Goal: Information Seeking & Learning: Learn about a topic

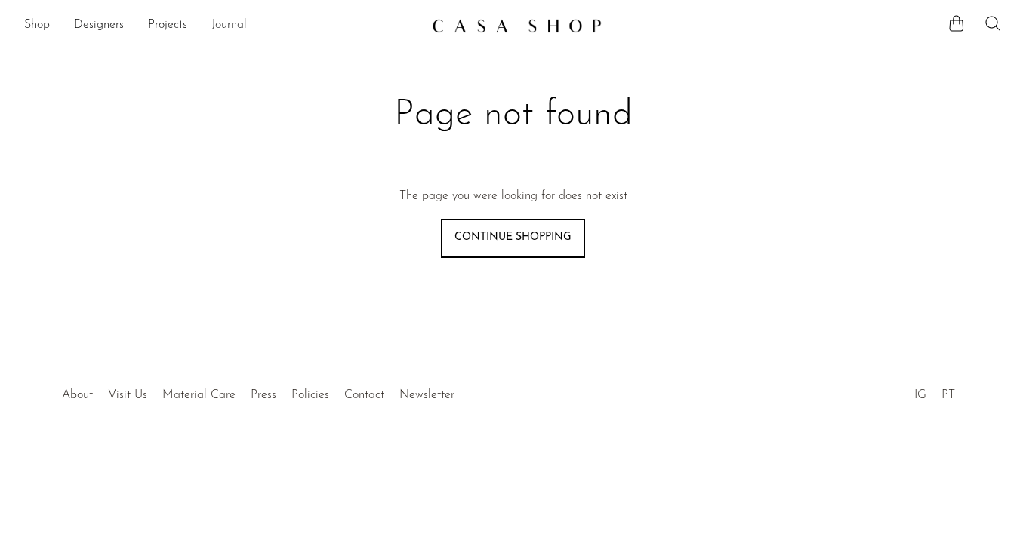
click at [232, 29] on link "Journal" at bounding box center [228, 26] width 35 height 20
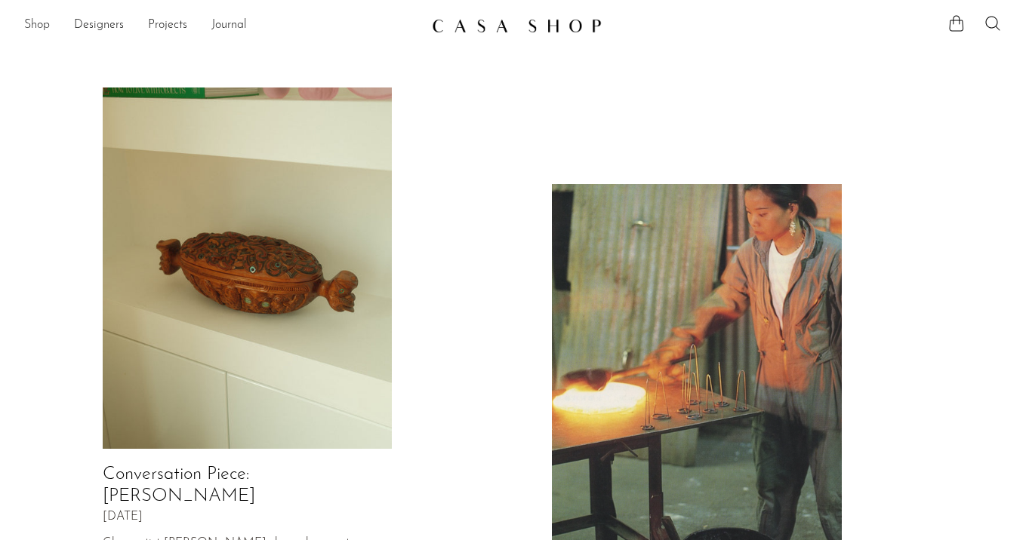
click at [25, 21] on link "Shop" at bounding box center [37, 26] width 26 height 20
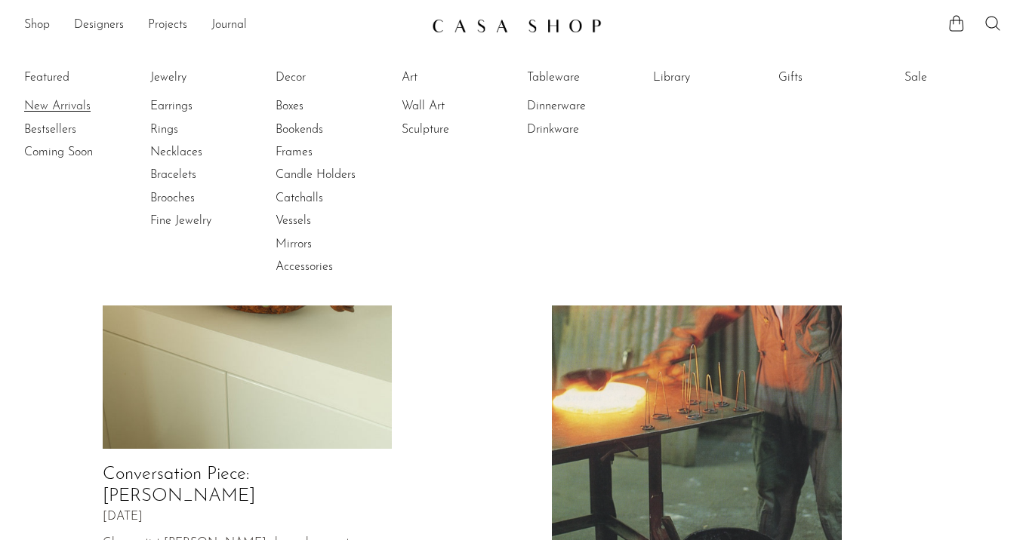
click at [87, 102] on link "New Arrivals" at bounding box center [80, 106] width 113 height 17
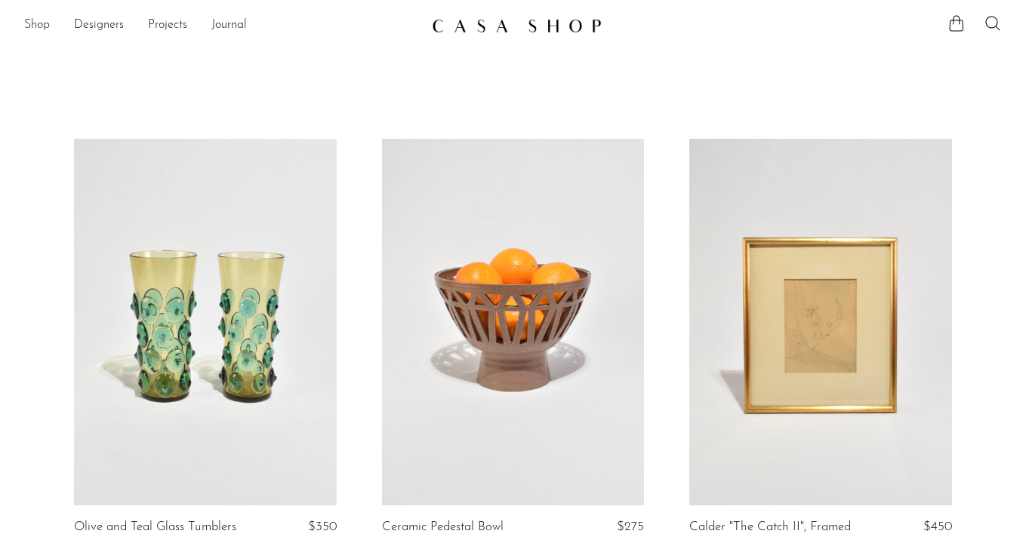
click at [32, 23] on link "Shop" at bounding box center [37, 26] width 26 height 20
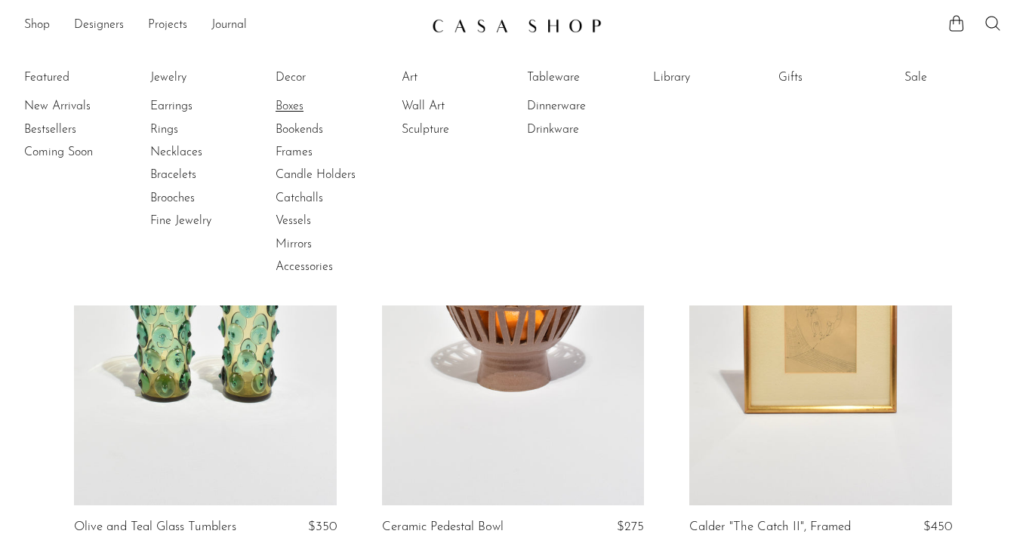
click at [291, 103] on link "Boxes" at bounding box center [331, 106] width 113 height 17
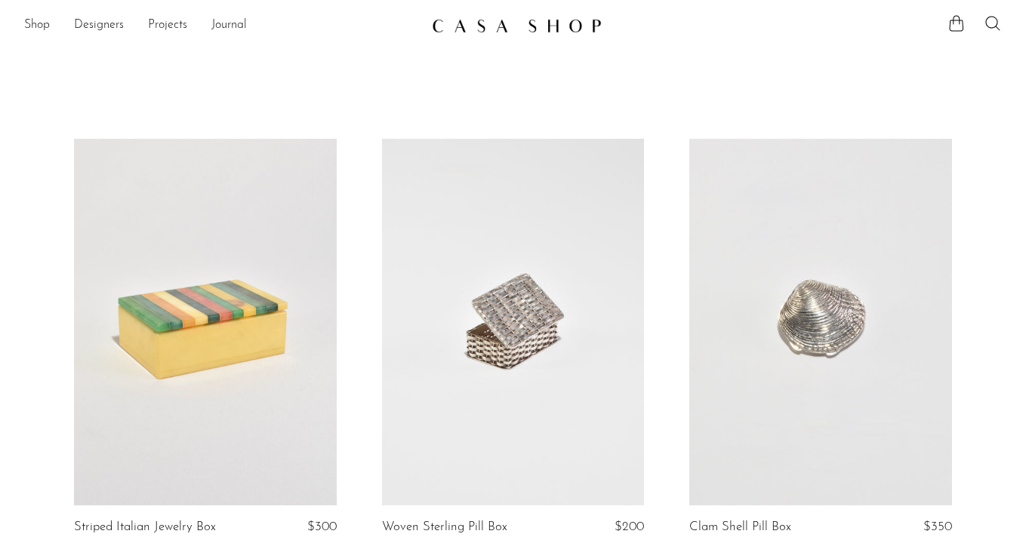
click at [38, 14] on li "Shop Featured New Arrivals Bestsellers Coming Soon Jewelry Jewelry All Earrings…" at bounding box center [37, 26] width 26 height 26
click at [42, 21] on link "Shop" at bounding box center [37, 26] width 26 height 20
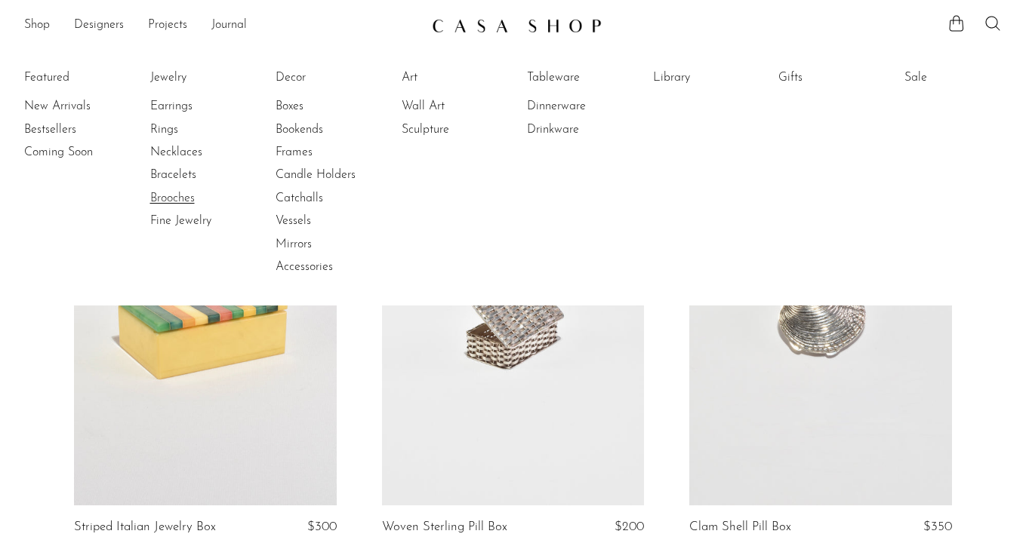
click at [155, 195] on link "Brooches" at bounding box center [206, 198] width 113 height 17
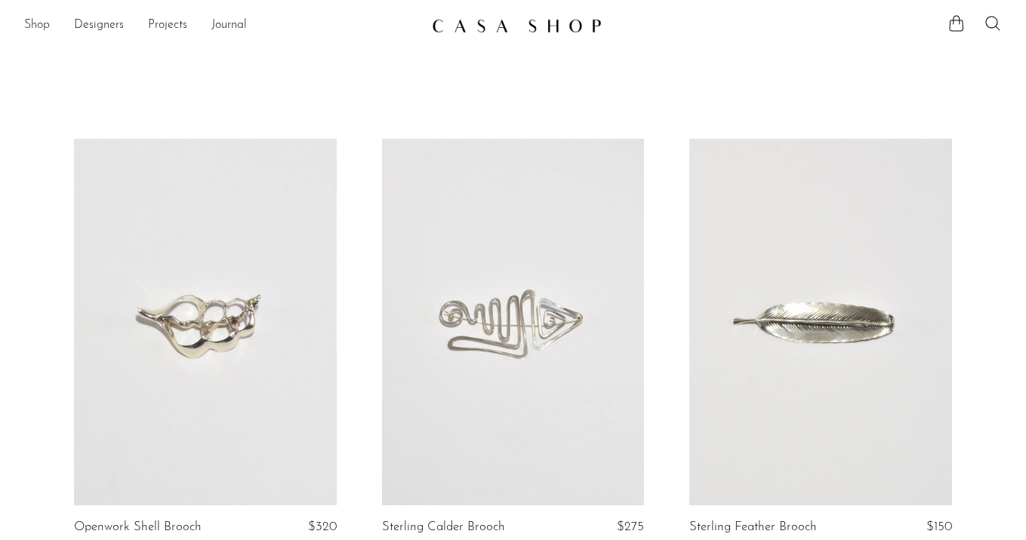
click at [47, 25] on link "Shop" at bounding box center [37, 26] width 26 height 20
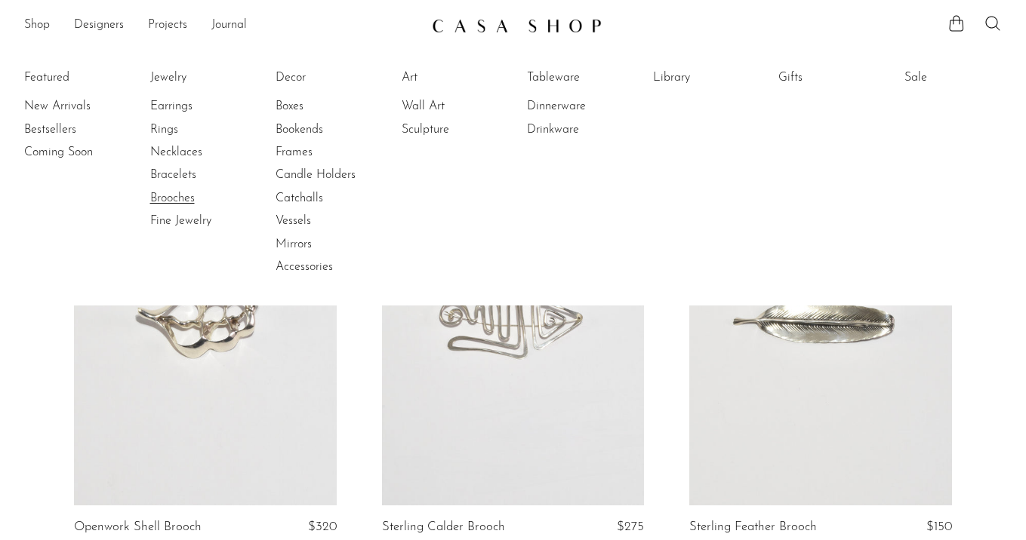
click at [155, 190] on link "Brooches" at bounding box center [206, 198] width 113 height 17
click at [682, 76] on link "Library" at bounding box center [709, 77] width 113 height 17
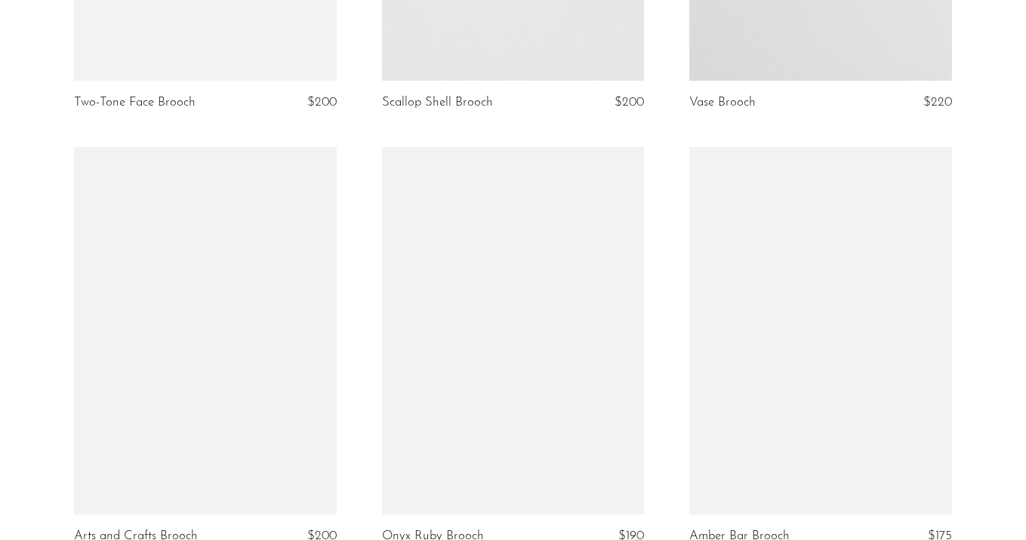
scroll to position [2278, 0]
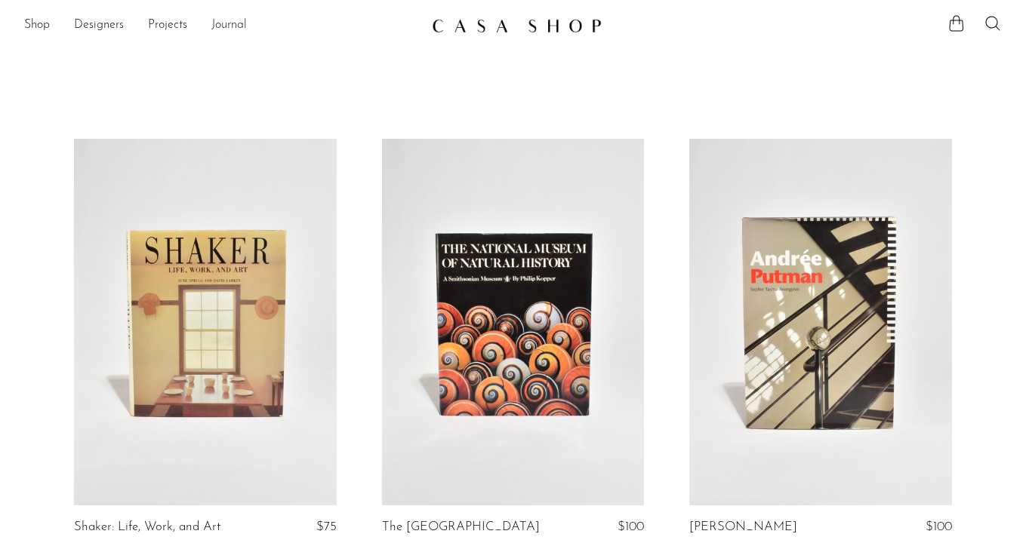
click at [229, 26] on link "Journal" at bounding box center [228, 26] width 35 height 20
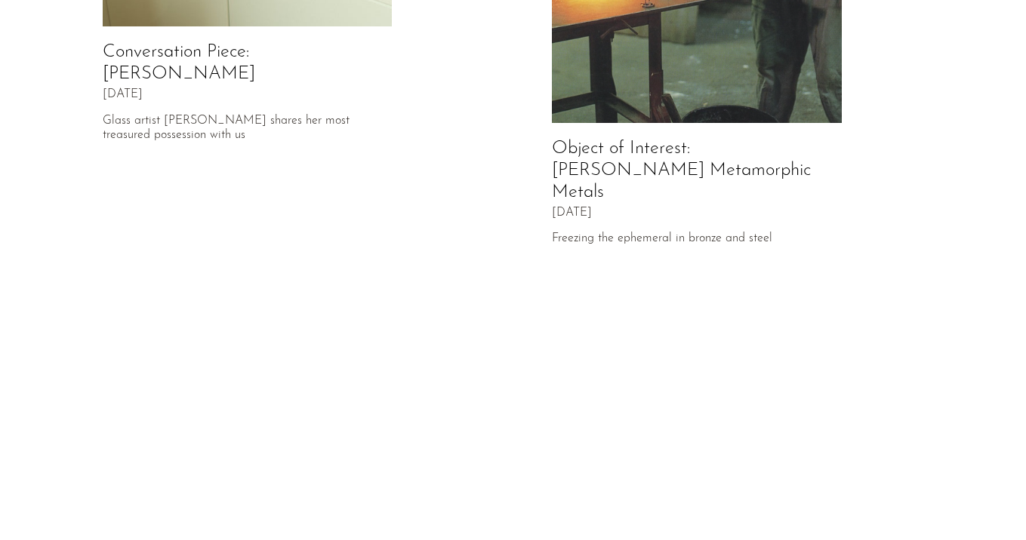
scroll to position [778, 0]
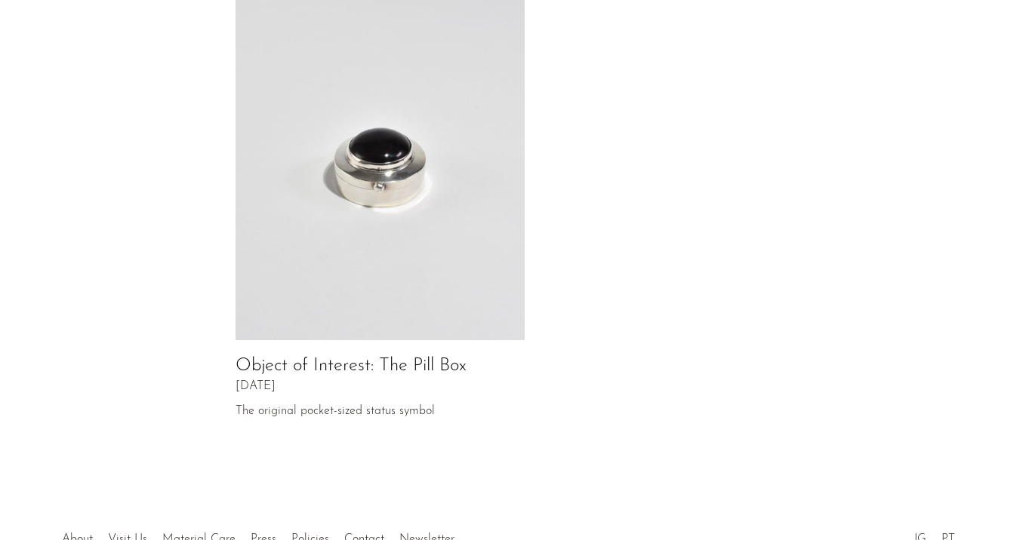
click at [414, 201] on img at bounding box center [380, 160] width 290 height 362
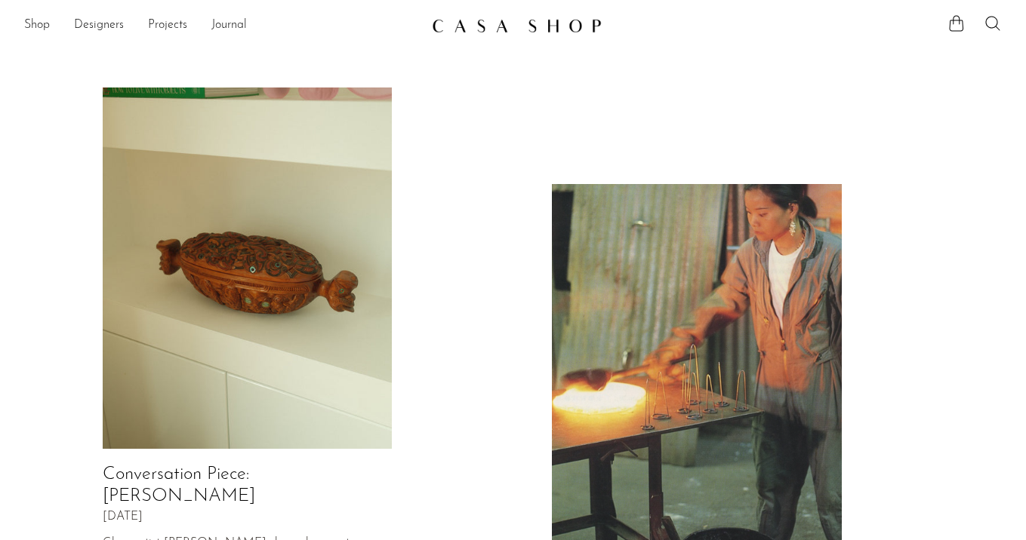
click at [702, 334] on img at bounding box center [697, 365] width 290 height 362
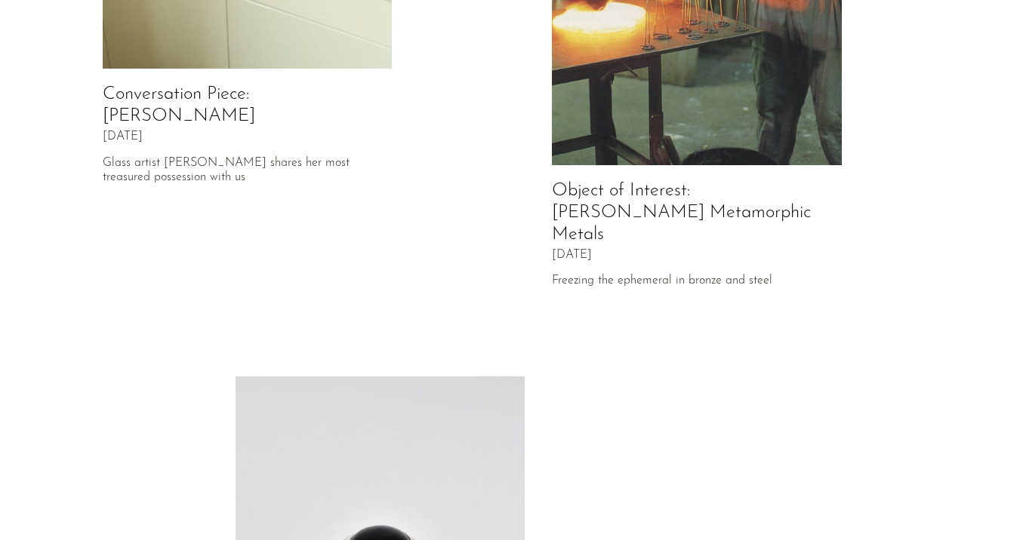
scroll to position [304, 0]
